Goal: Information Seeking & Learning: Find specific fact

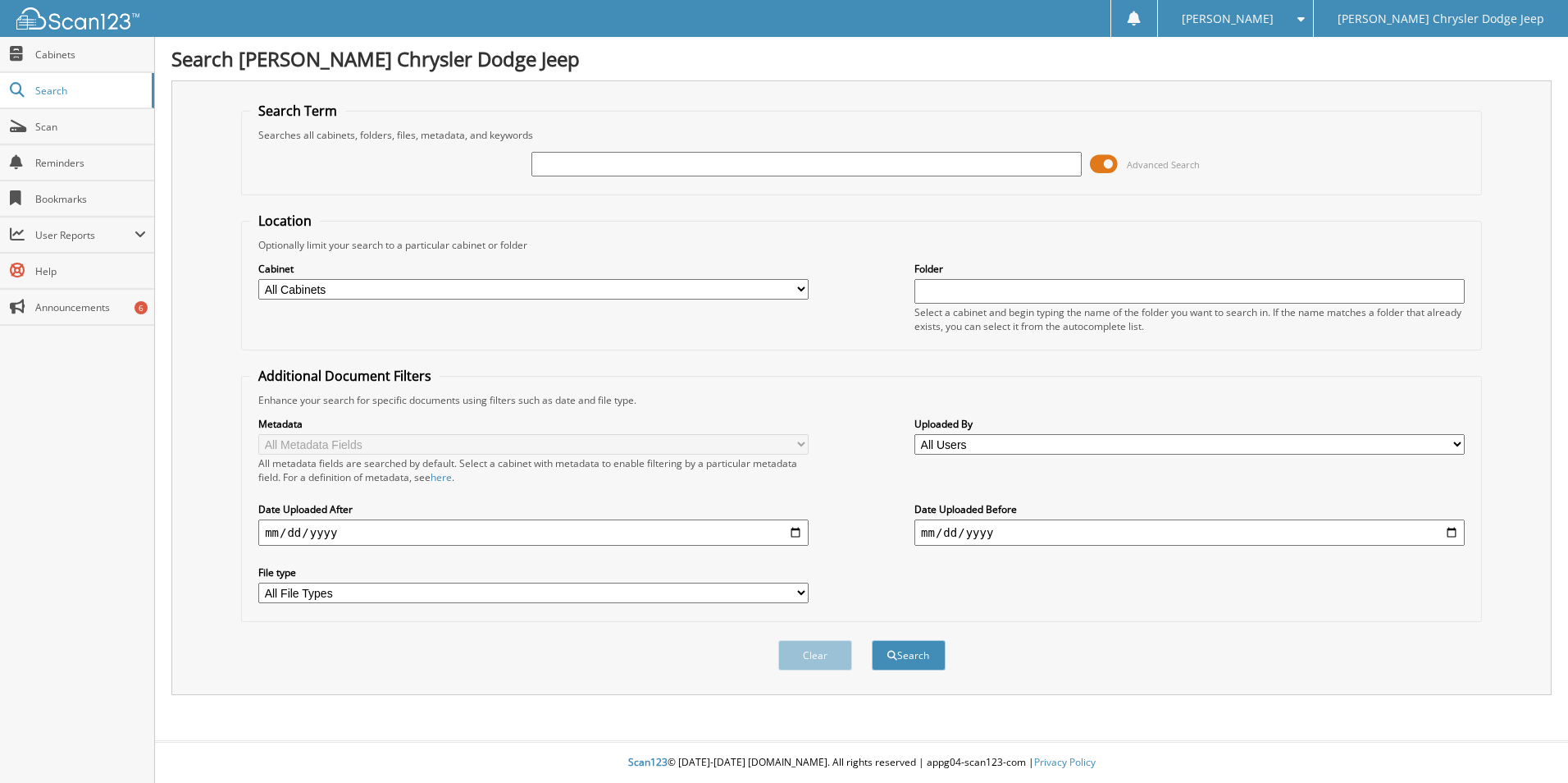
click at [659, 164] on input "text" at bounding box center [806, 164] width 550 height 24
type input "2216610"
click at [905, 657] on button "Search" at bounding box center [909, 655] width 74 height 30
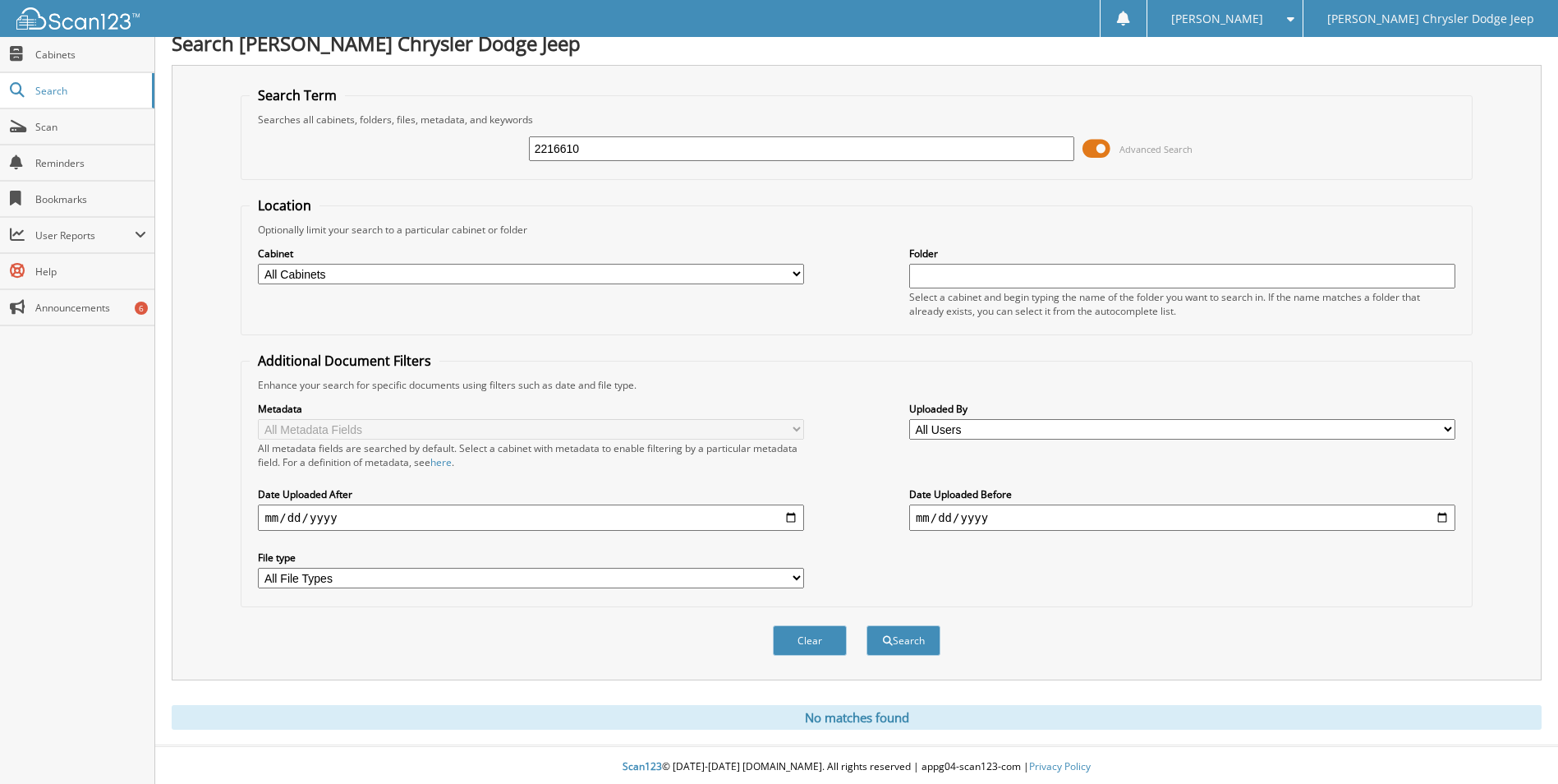
scroll to position [19, 0]
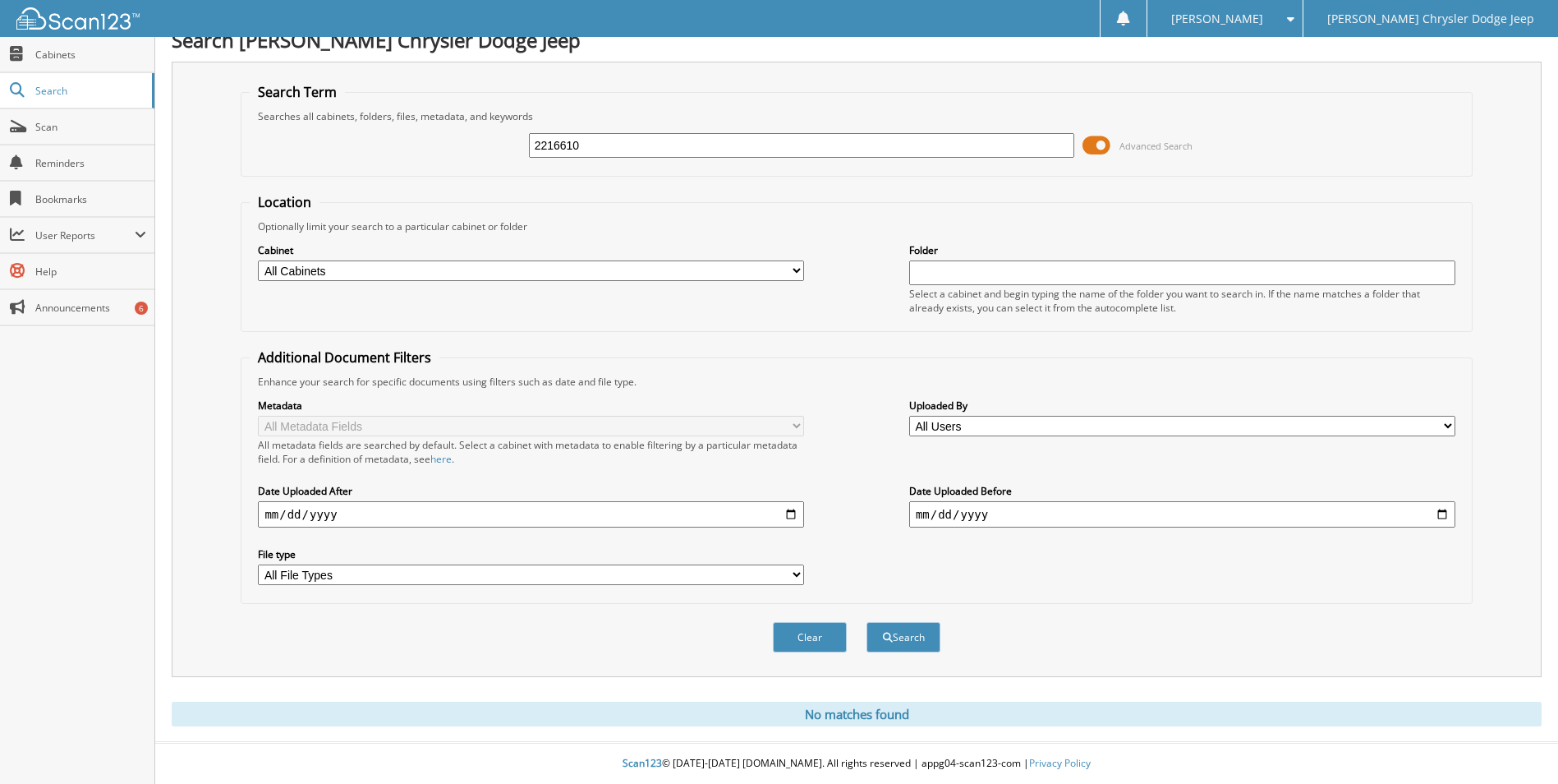
click at [546, 146] on input "2216610" at bounding box center [802, 145] width 546 height 24
type input "16610"
click at [867, 622] on button "Search" at bounding box center [904, 637] width 74 height 30
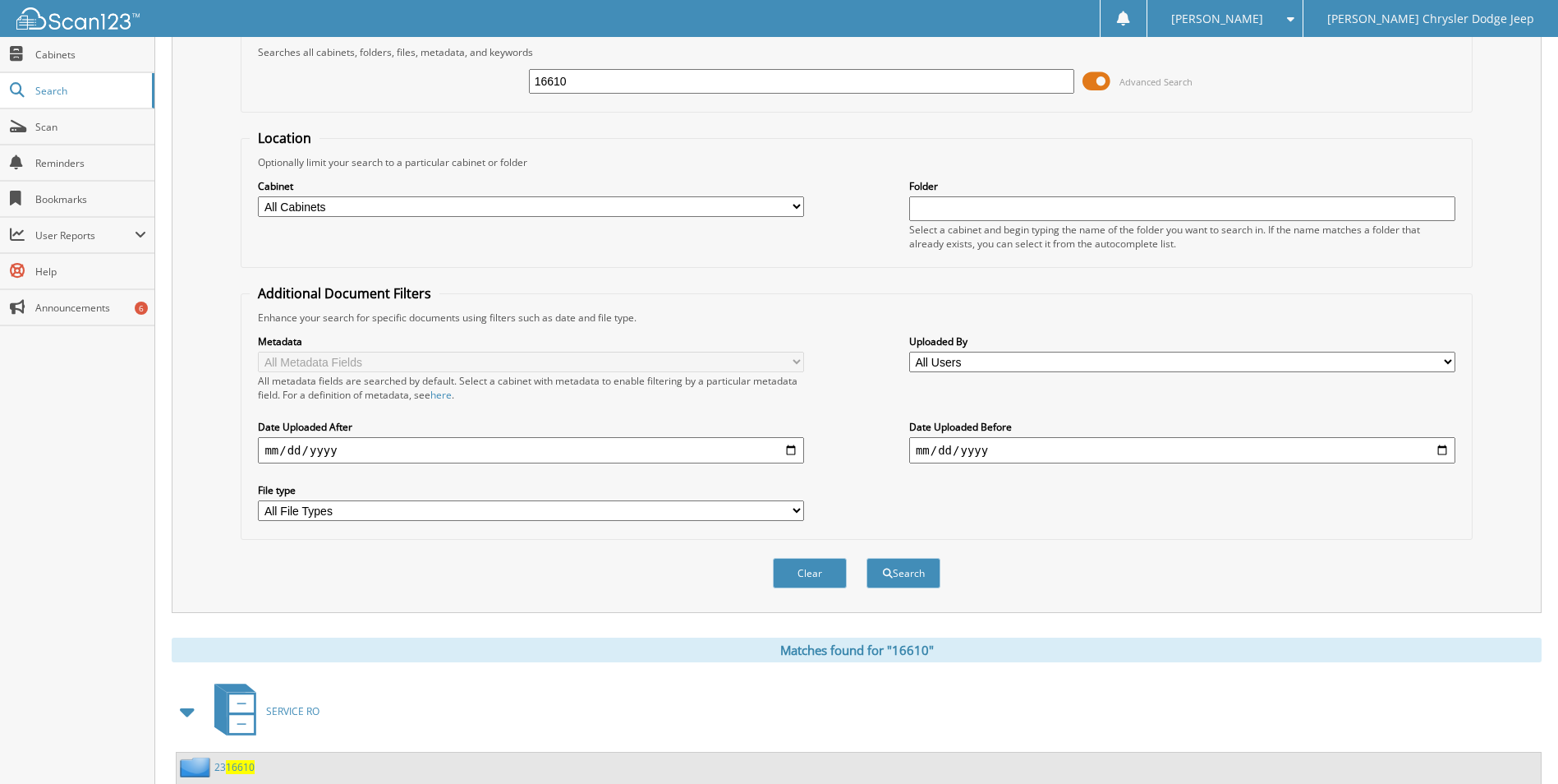
scroll to position [199, 0]
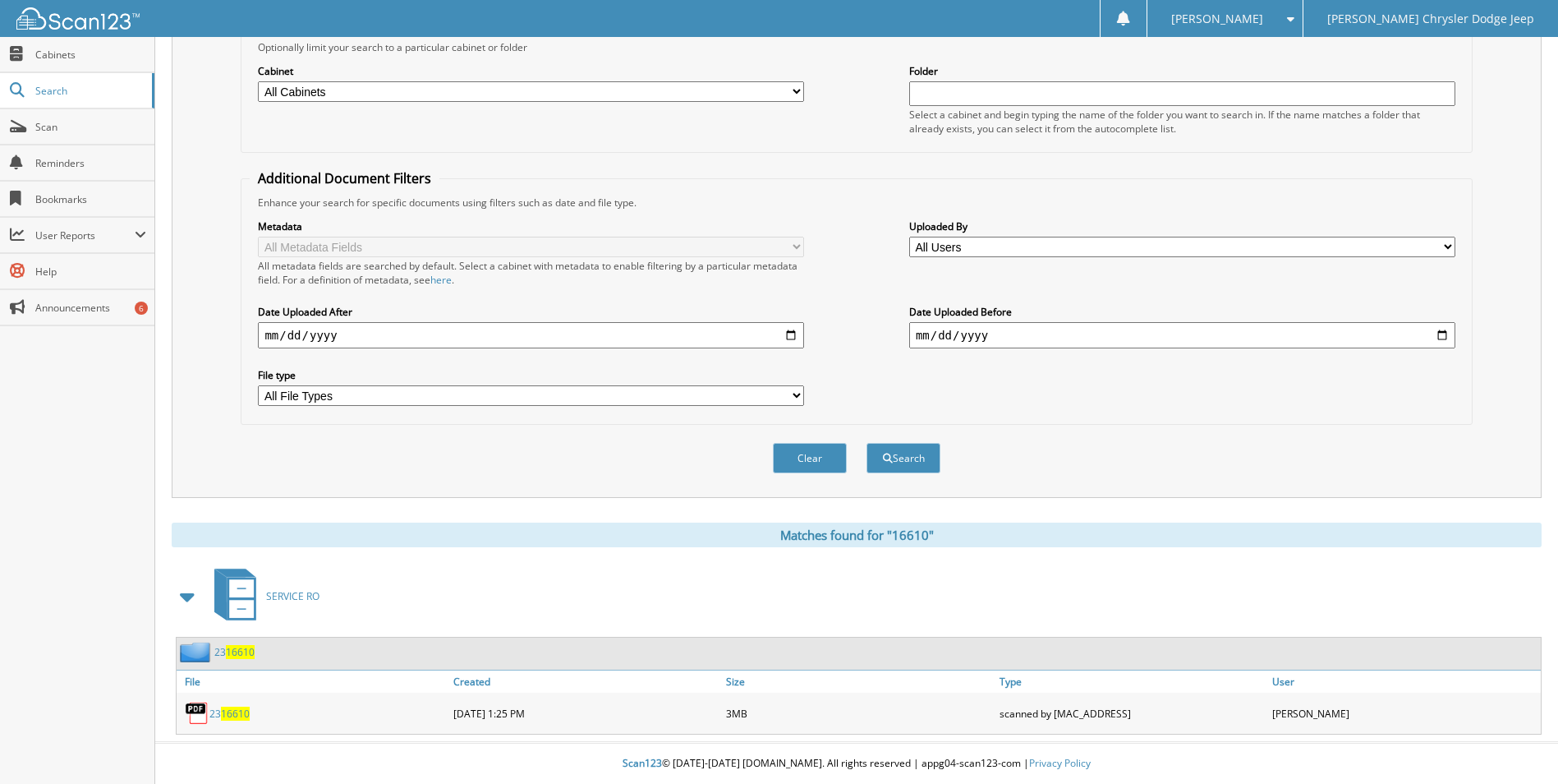
click at [251, 708] on div "23 16610" at bounding box center [312, 712] width 273 height 33
click at [229, 708] on span "16610" at bounding box center [235, 713] width 29 height 14
